Goal: Task Accomplishment & Management: Manage account settings

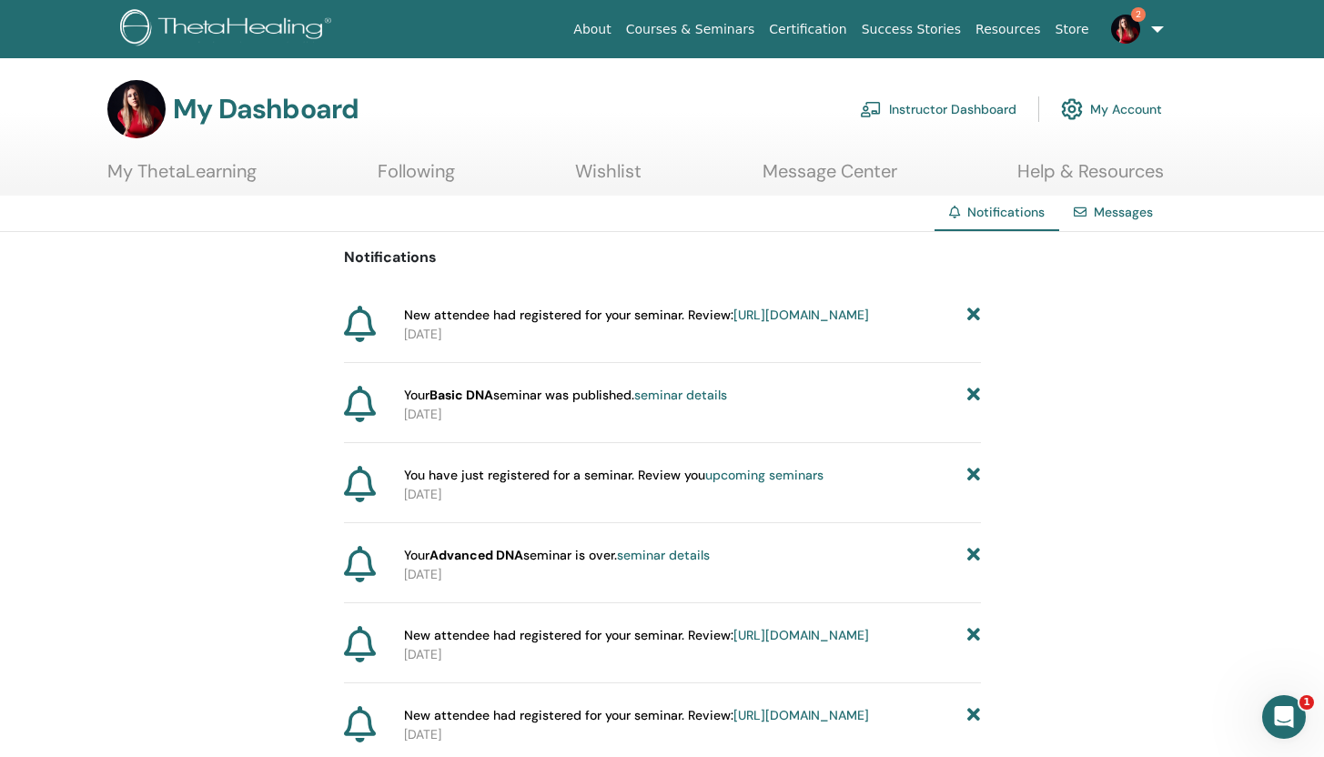
click at [951, 114] on link "Instructor Dashboard" at bounding box center [938, 109] width 156 height 40
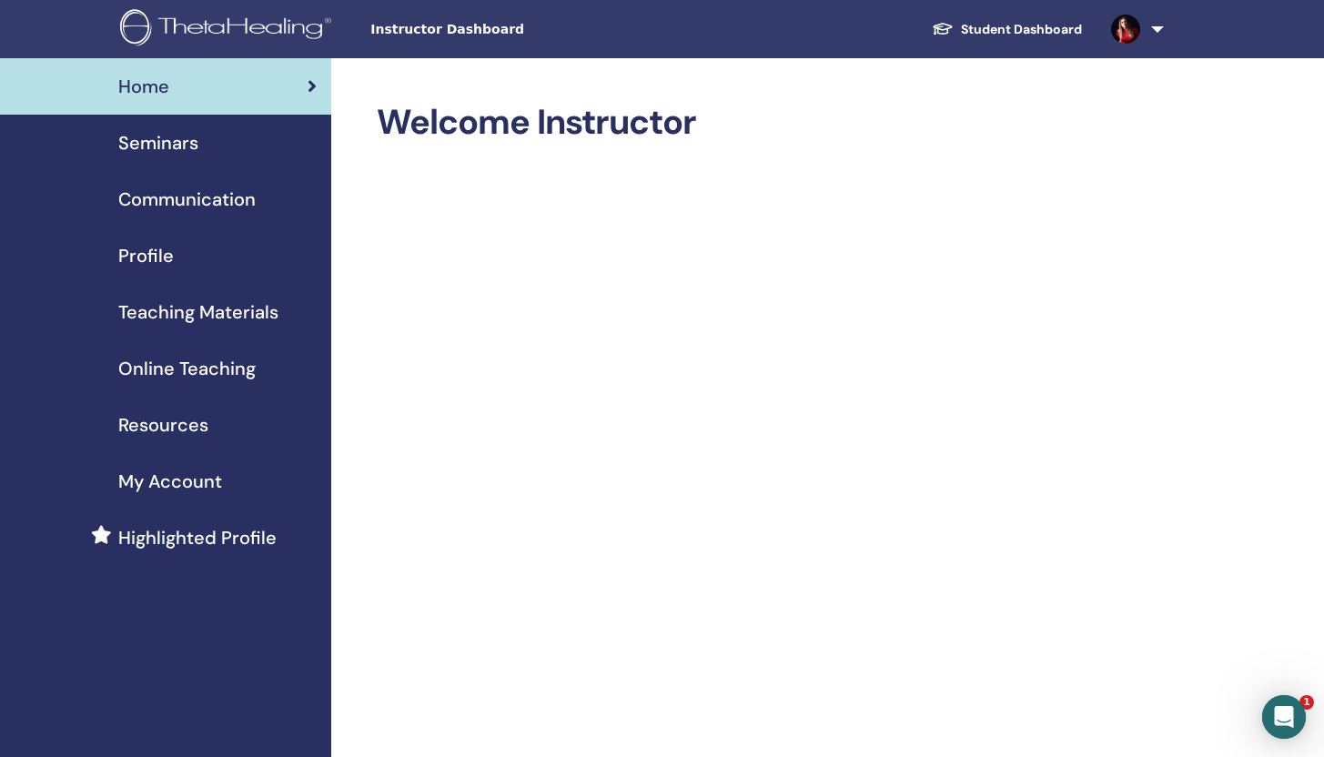
click at [168, 145] on span "Seminars" at bounding box center [158, 142] width 80 height 27
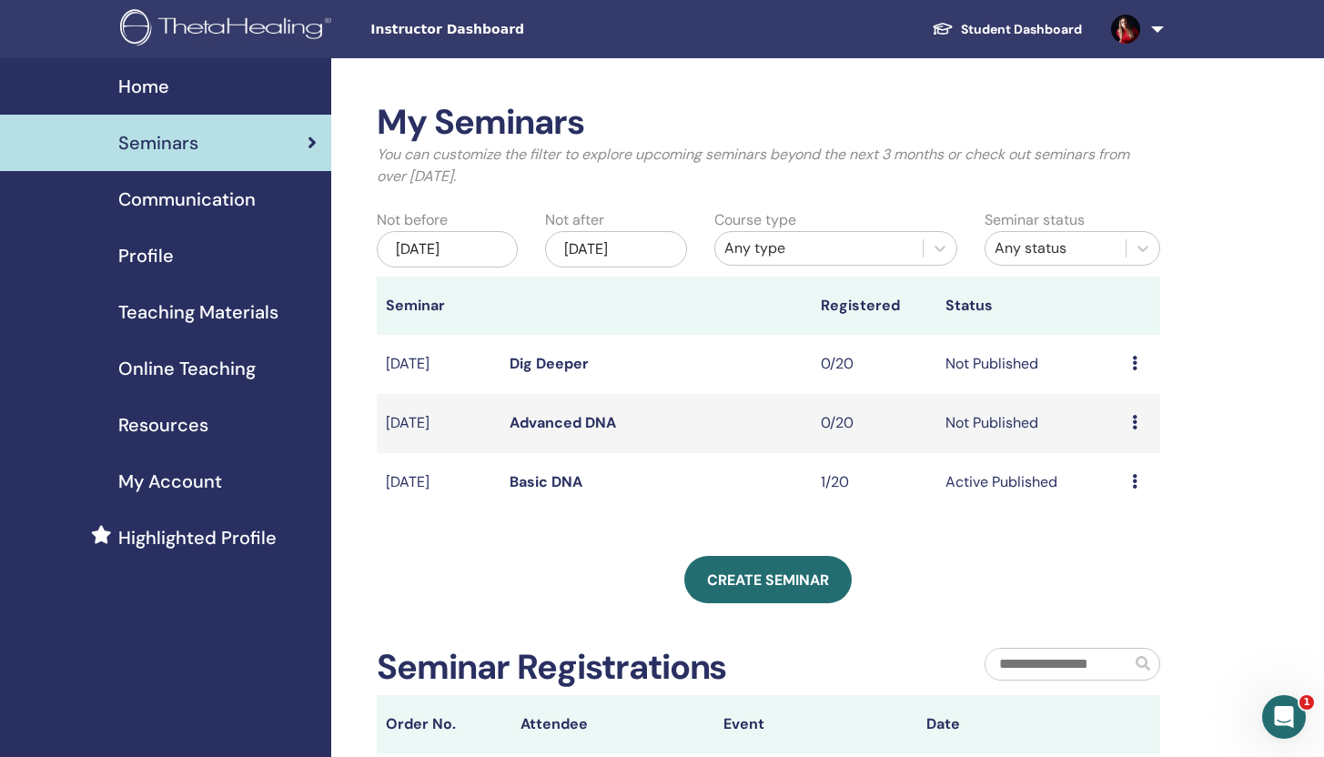
click at [599, 427] on link "Advanced DNA" at bounding box center [562, 422] width 106 height 19
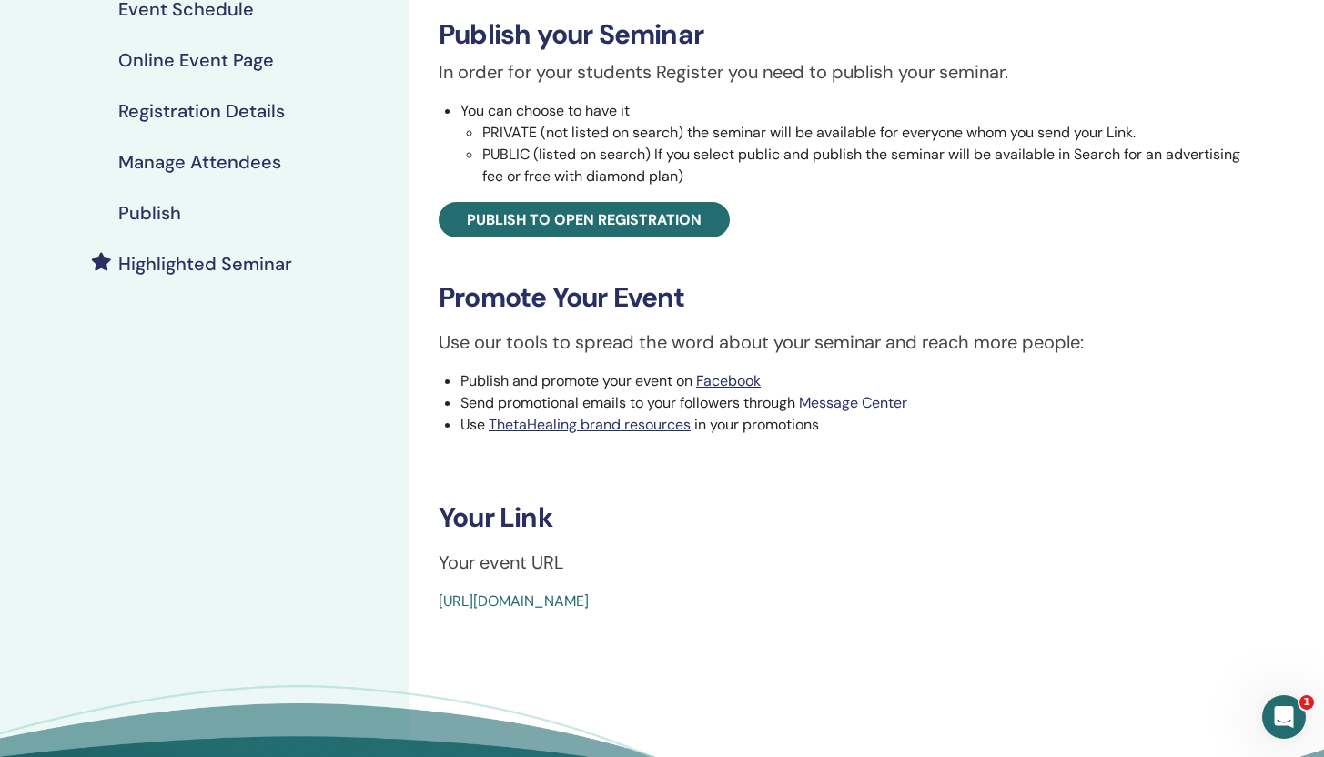
scroll to position [333, 0]
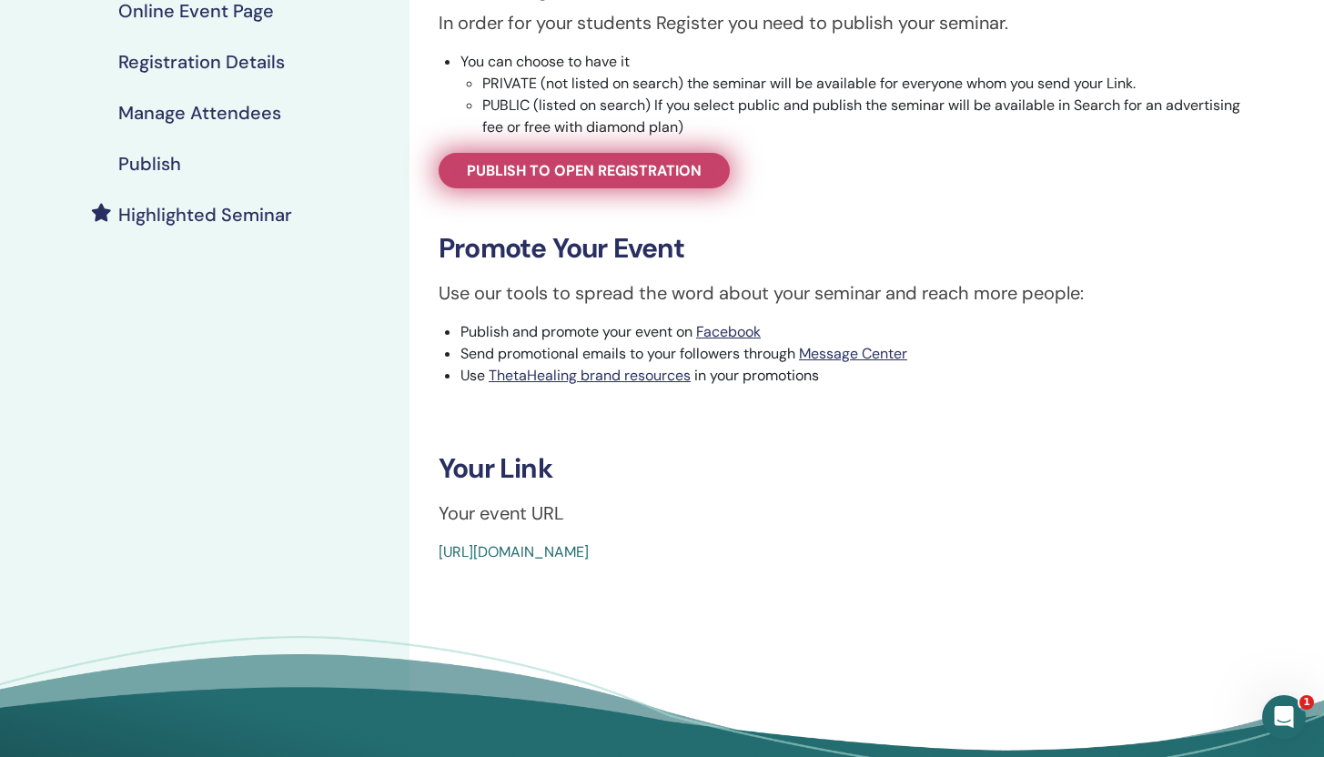
click at [674, 185] on link "Publish to open registration" at bounding box center [583, 170] width 291 height 35
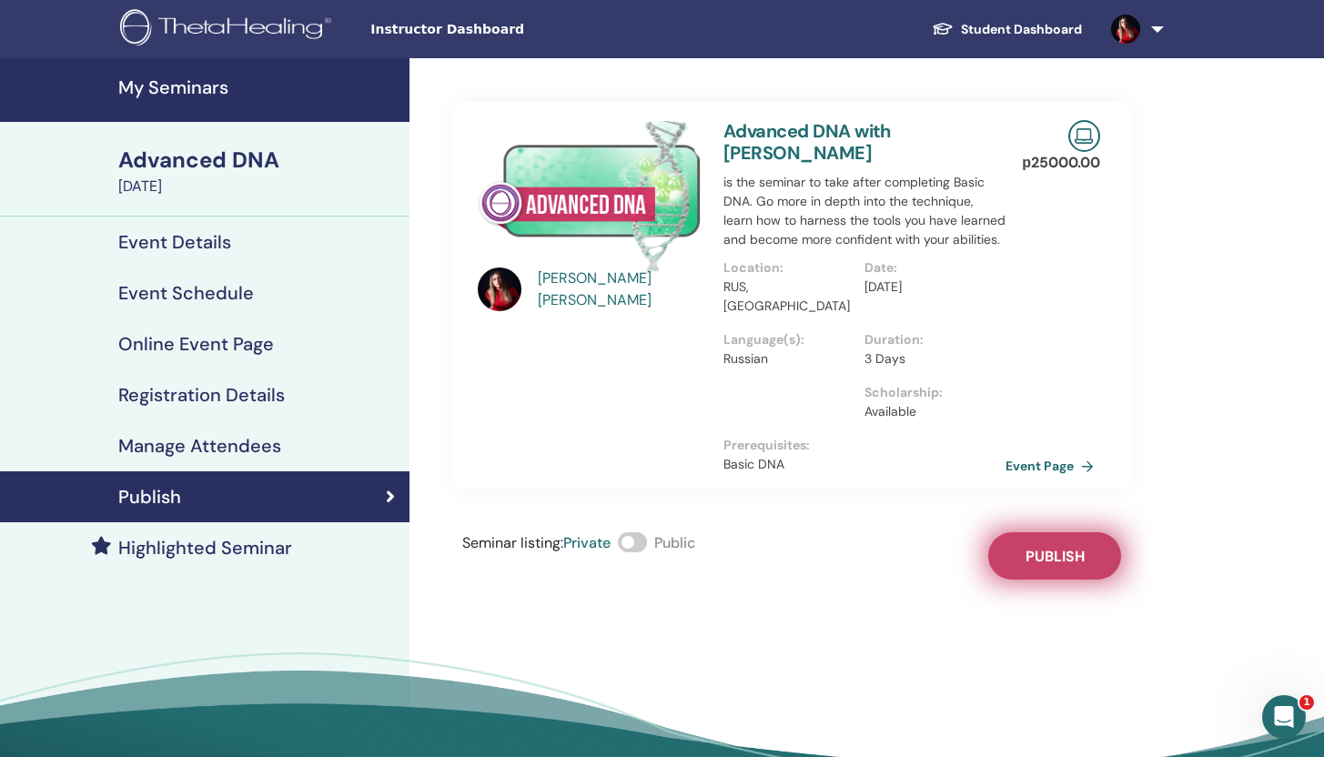
click at [1069, 547] on span "Publish" at bounding box center [1054, 556] width 59 height 19
click at [176, 80] on h4 "My Seminars" at bounding box center [258, 87] width 280 height 22
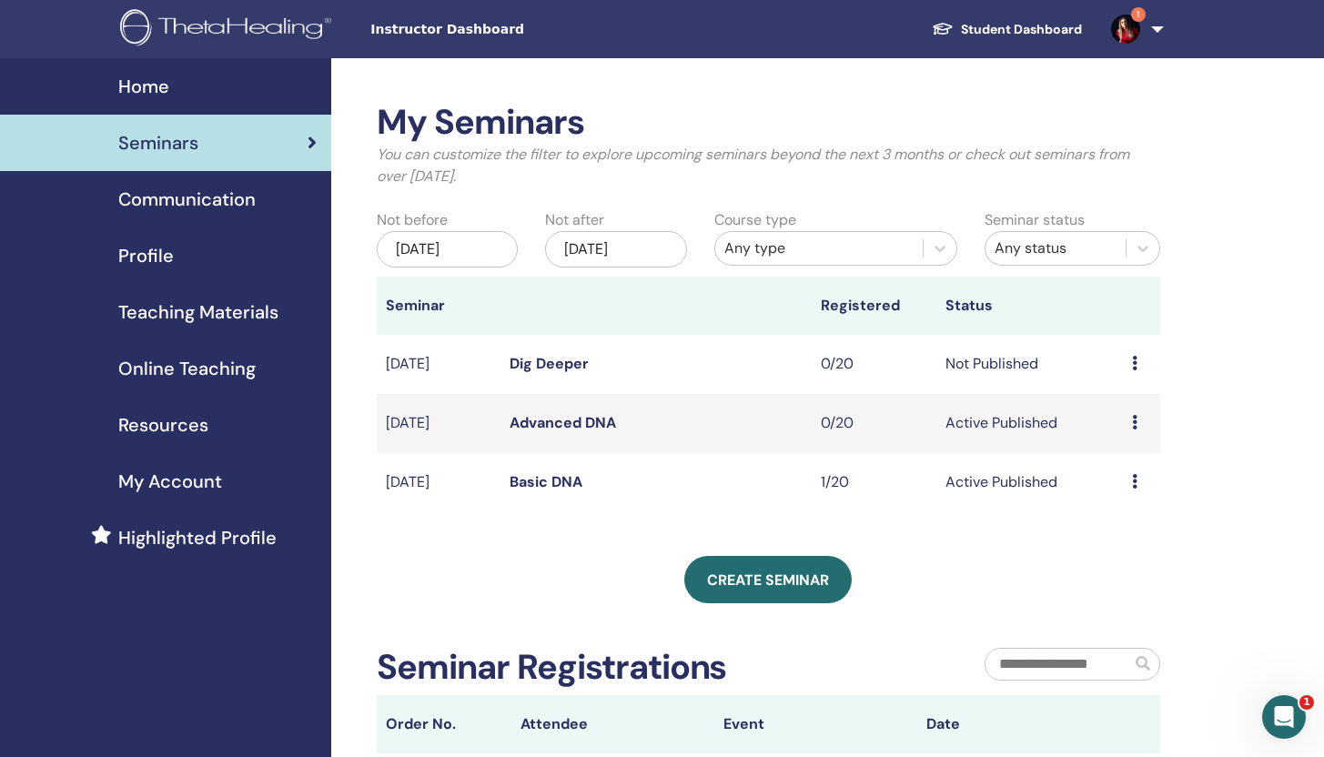
click at [528, 364] on link "Dig Deeper" at bounding box center [548, 363] width 79 height 19
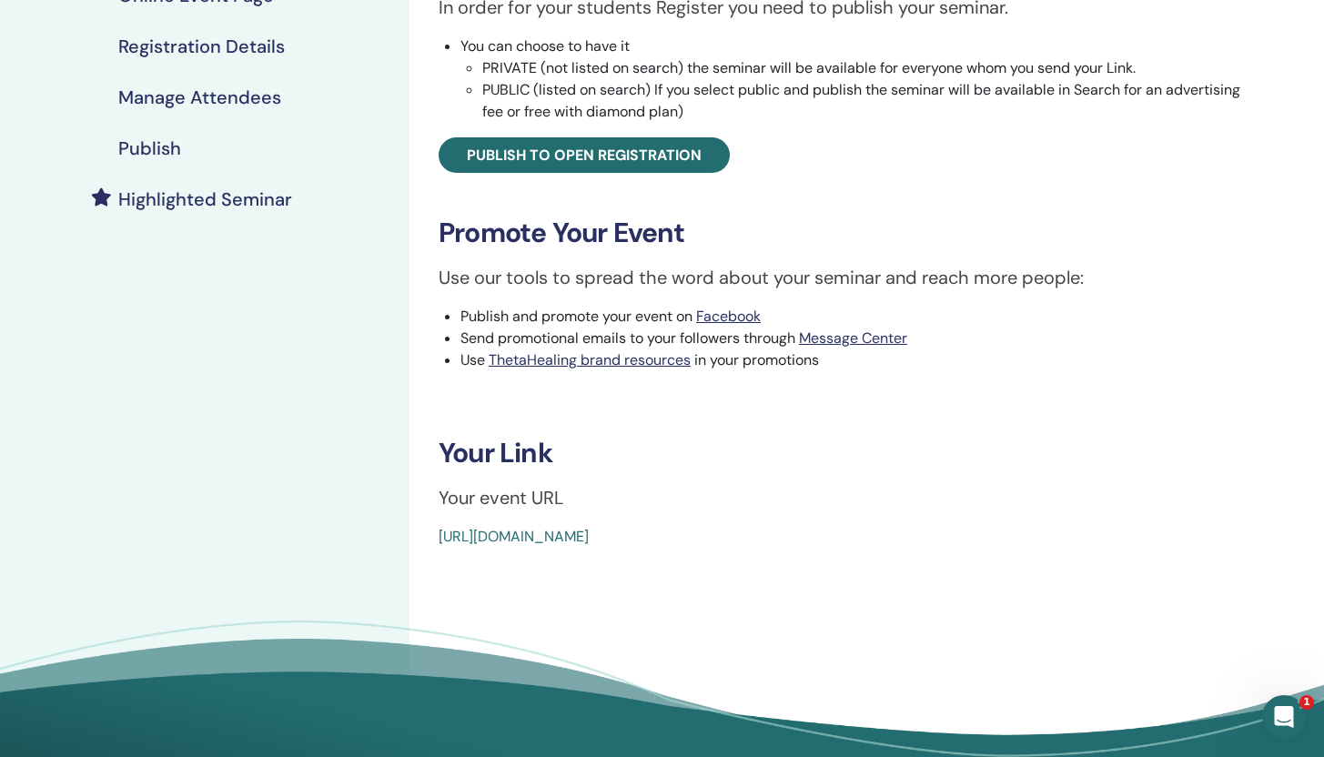
scroll to position [371, 0]
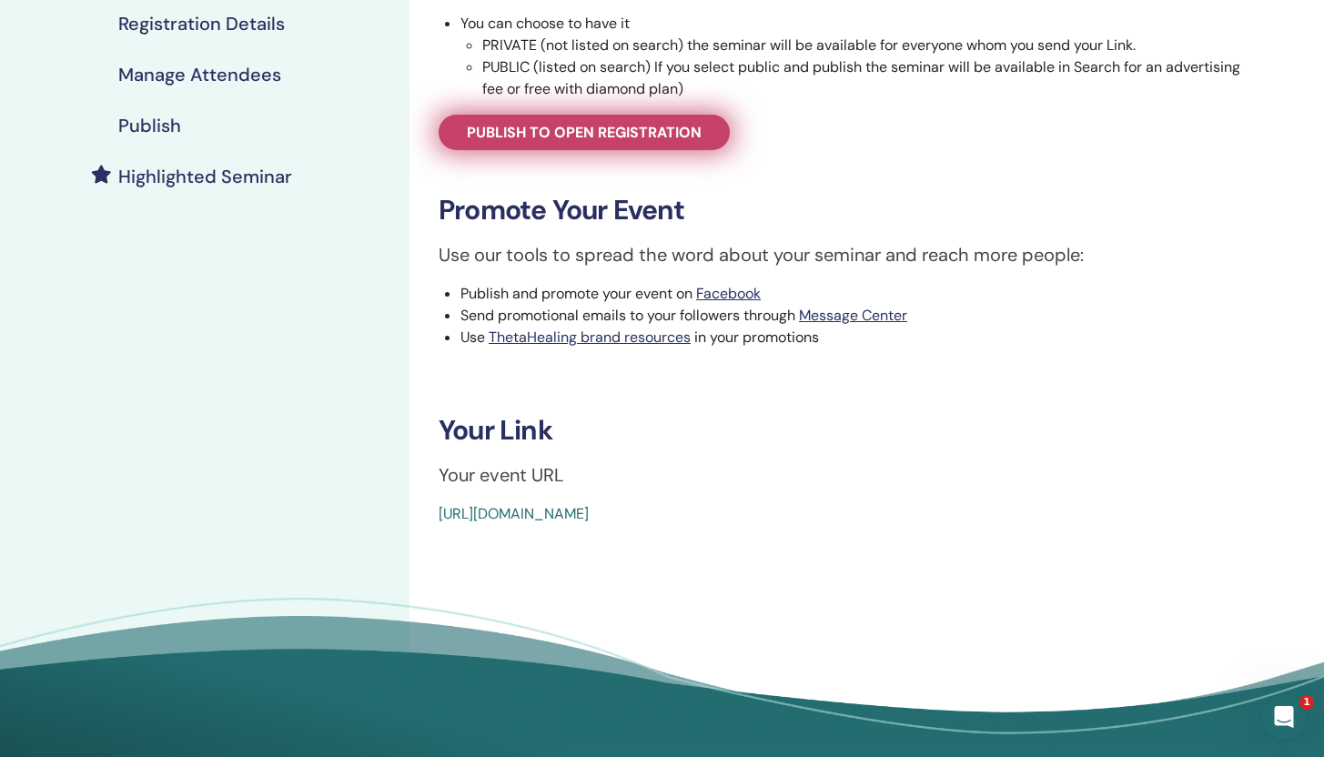
click at [589, 133] on span "Publish to open registration" at bounding box center [584, 132] width 235 height 19
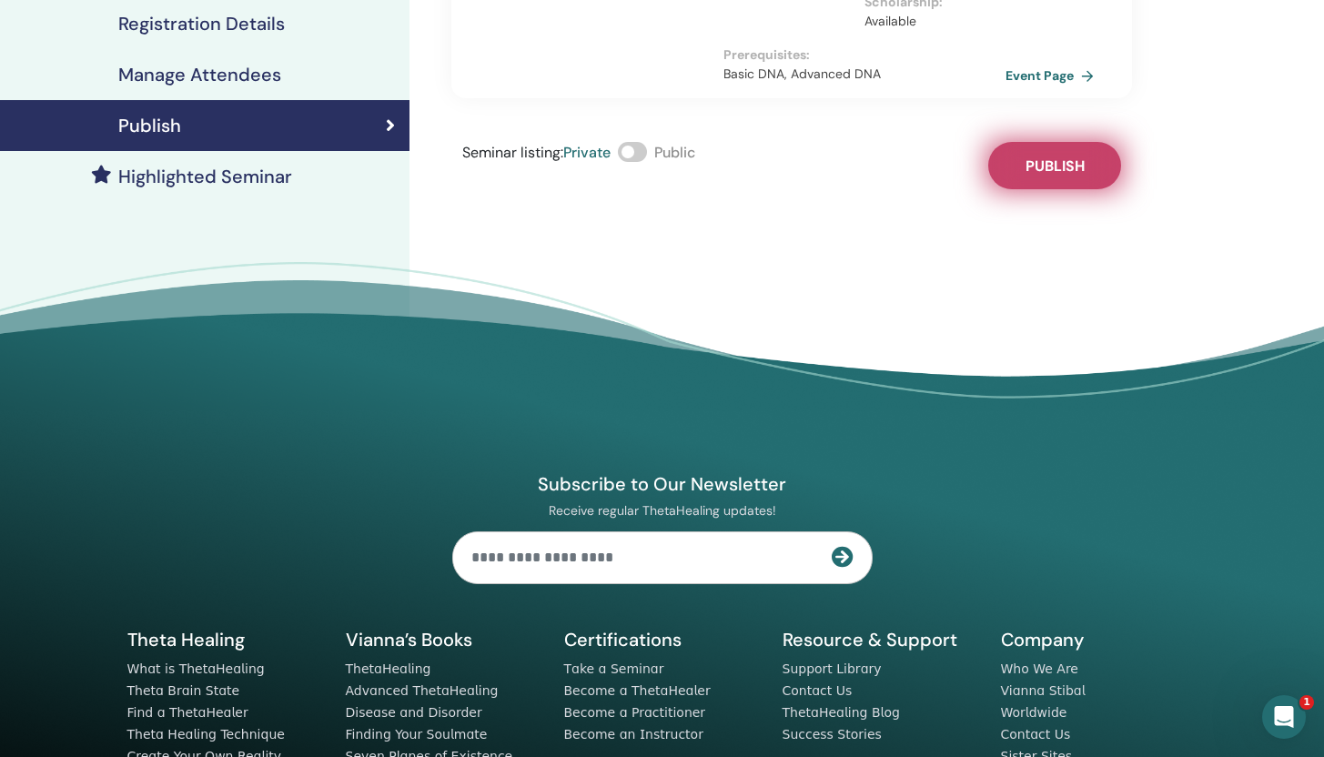
click at [1032, 156] on span "Publish" at bounding box center [1054, 165] width 59 height 19
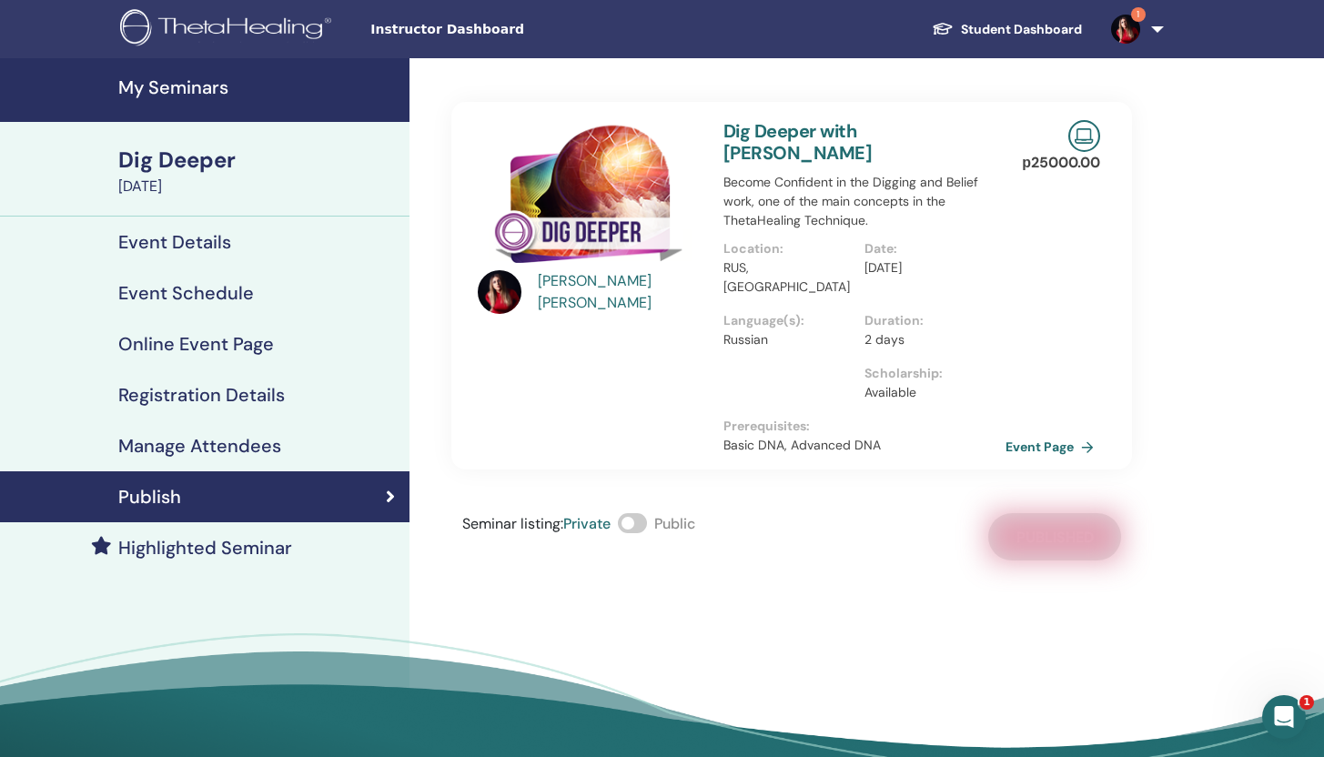
click at [377, 35] on span "Instructor Dashboard" at bounding box center [506, 29] width 273 height 19
click at [199, 89] on h4 "My Seminars" at bounding box center [258, 87] width 280 height 22
